Goal: Information Seeking & Learning: Learn about a topic

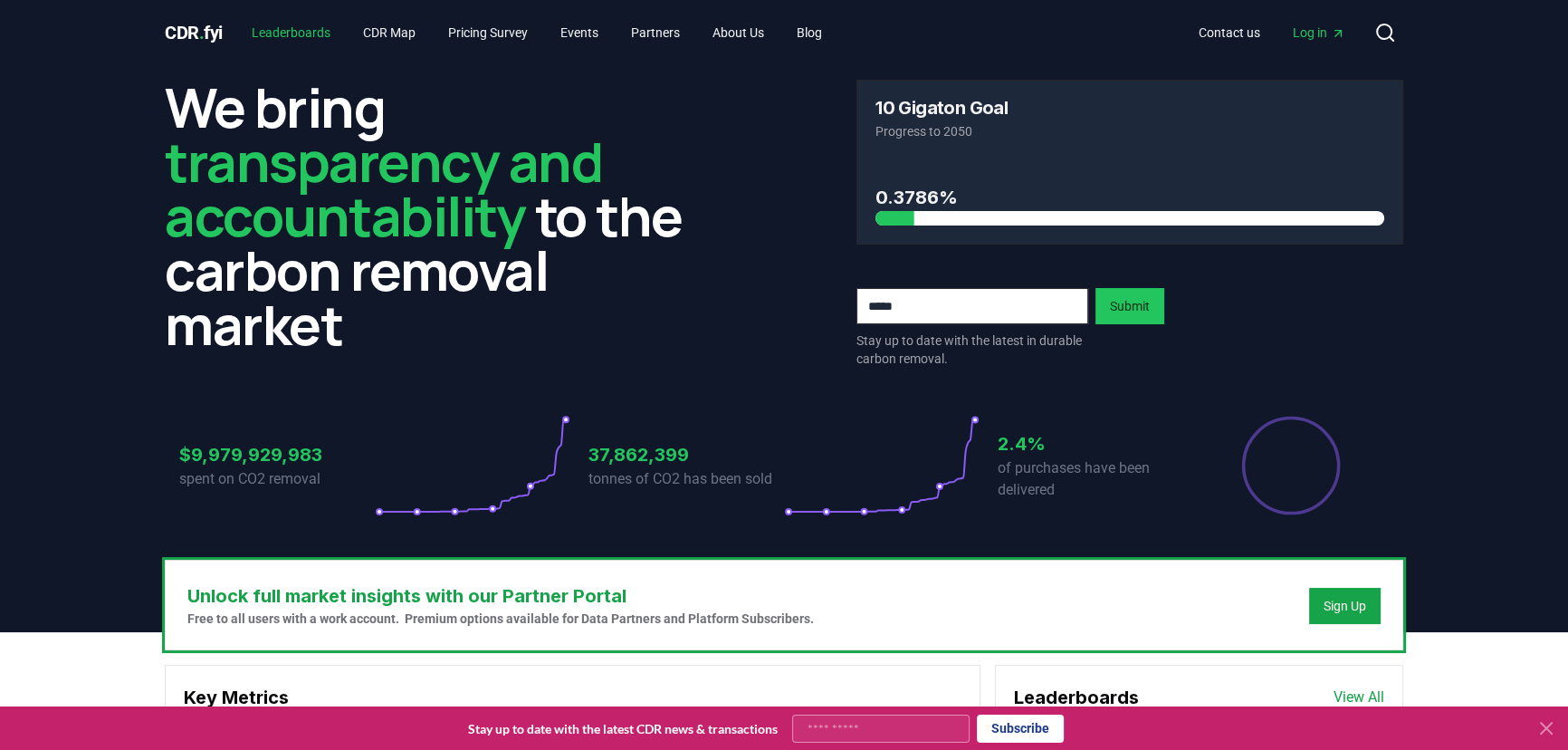
click at [319, 31] on link "Leaderboards" at bounding box center [290, 32] width 107 height 32
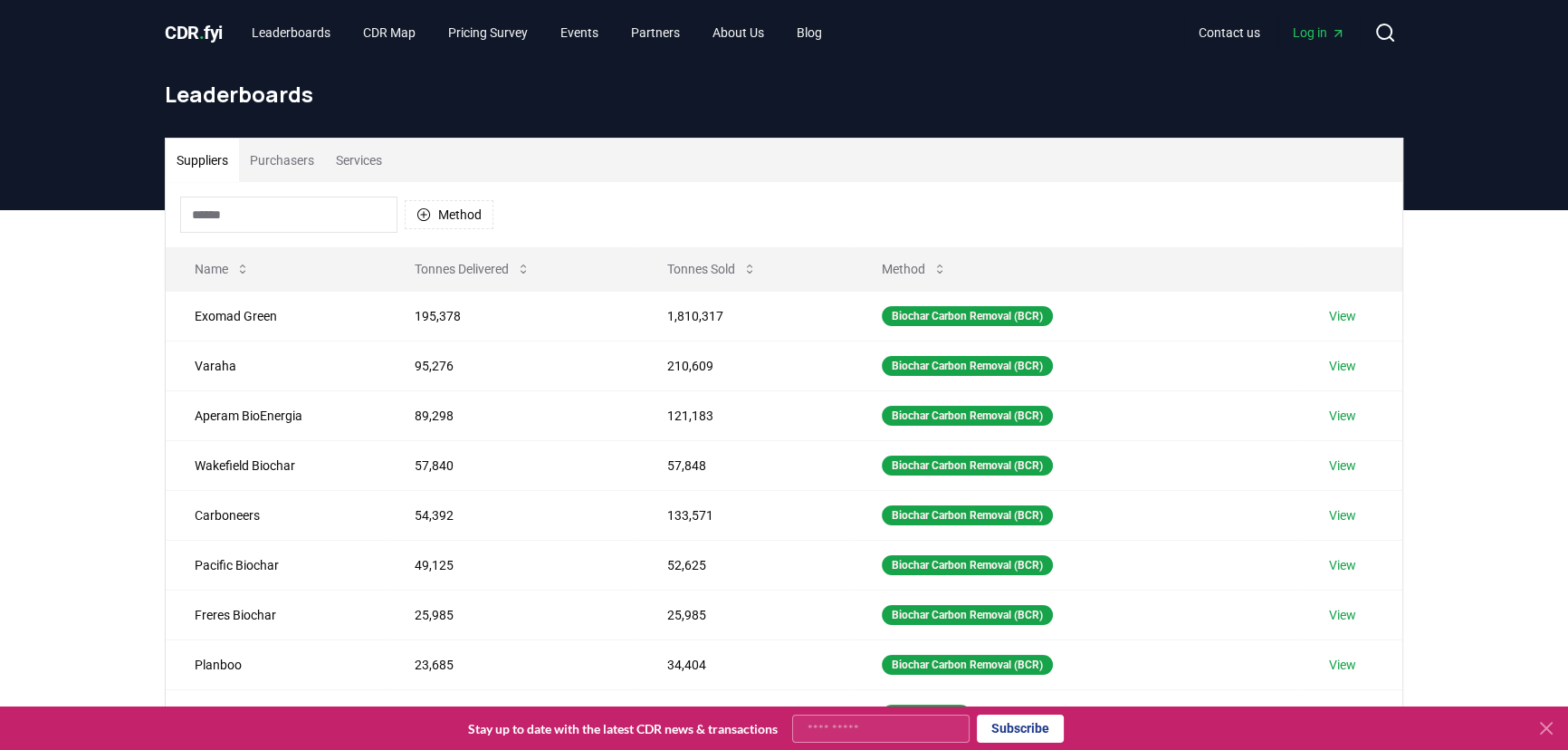
click at [286, 215] on input at bounding box center [288, 214] width 217 height 36
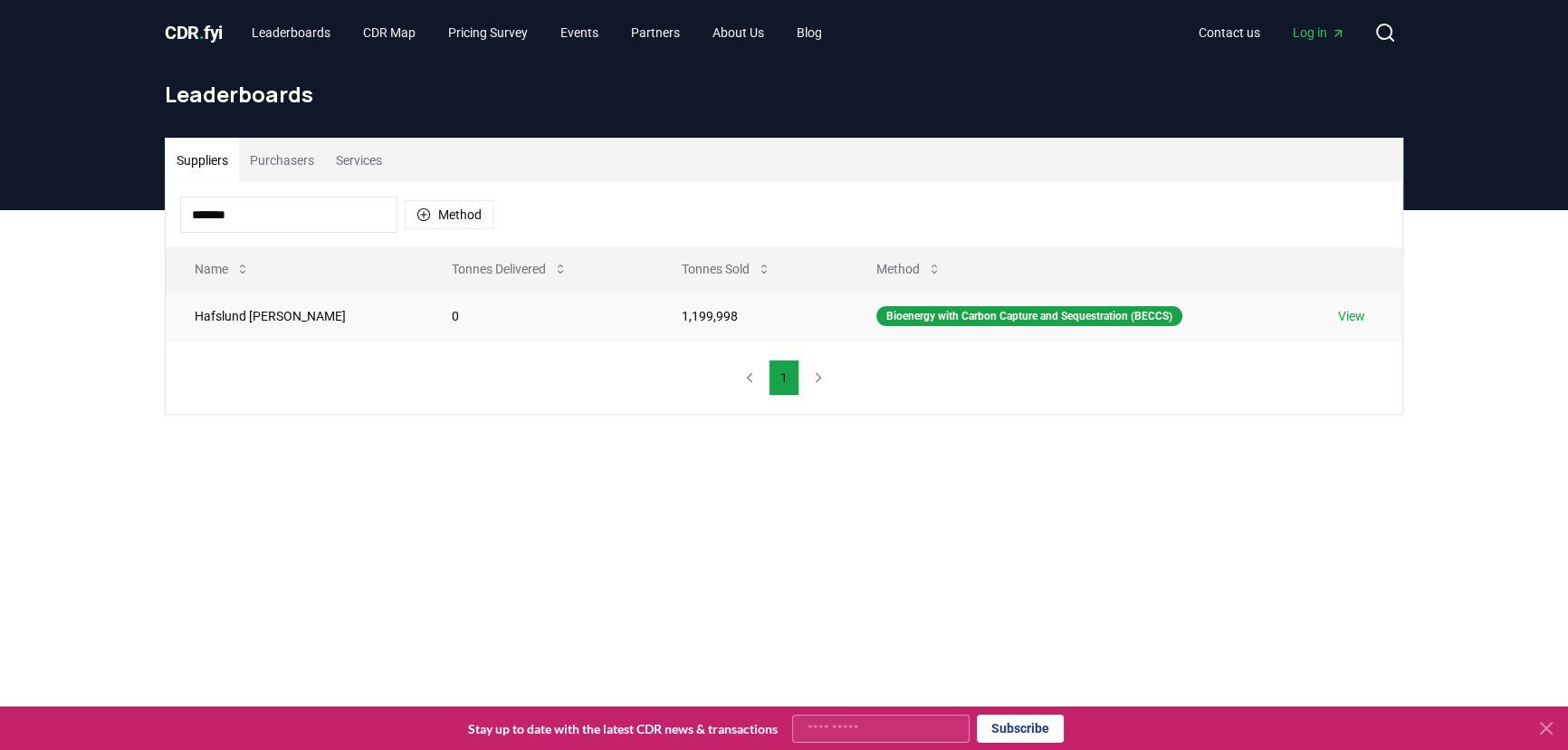
type input "*******"
click at [653, 316] on td "1,199,998" at bounding box center [750, 315] width 194 height 50
click at [237, 312] on td "Hafslund [PERSON_NAME]" at bounding box center [294, 315] width 257 height 50
click at [1341, 318] on link "View" at bounding box center [1351, 316] width 27 height 18
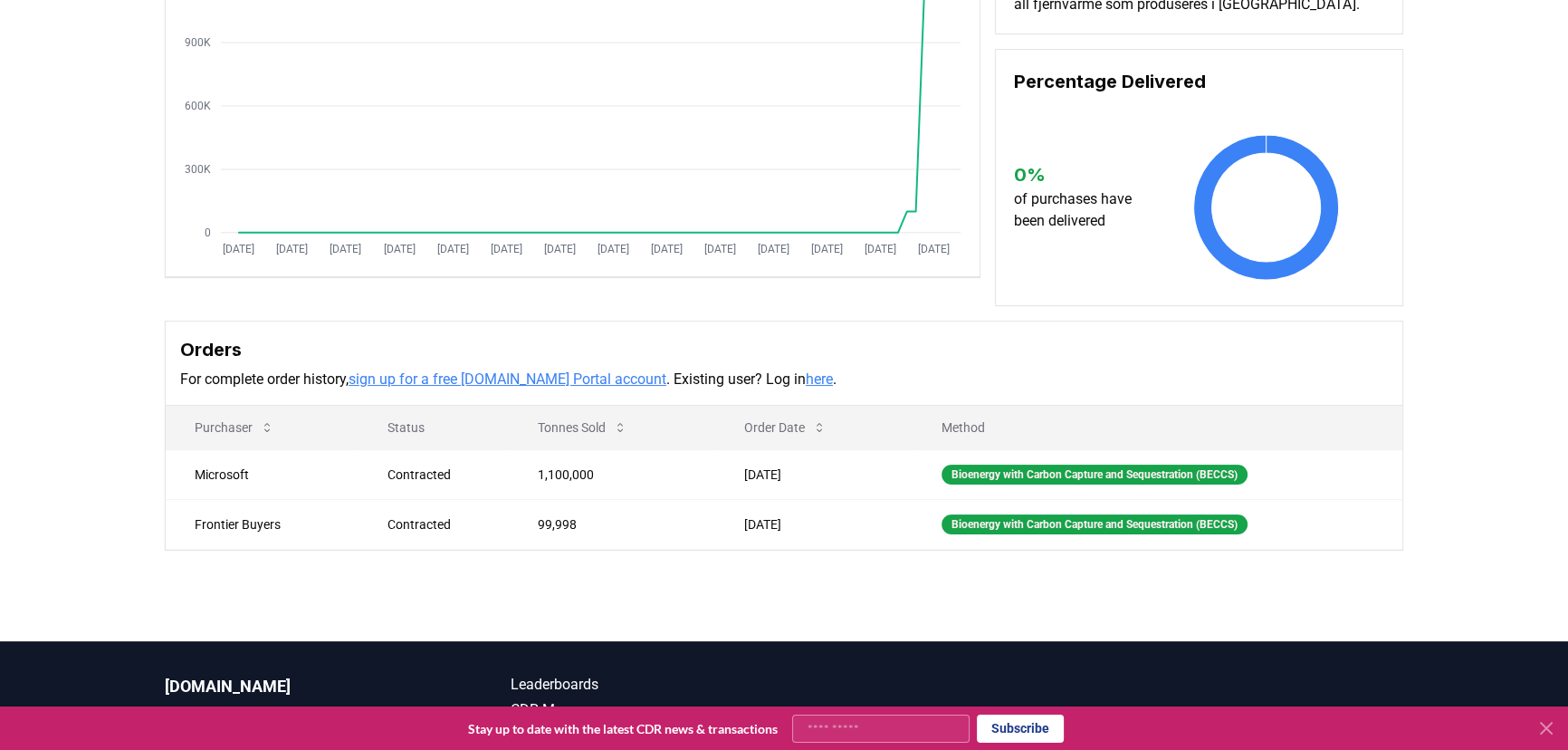
scroll to position [328, 0]
